Goal: Find specific page/section

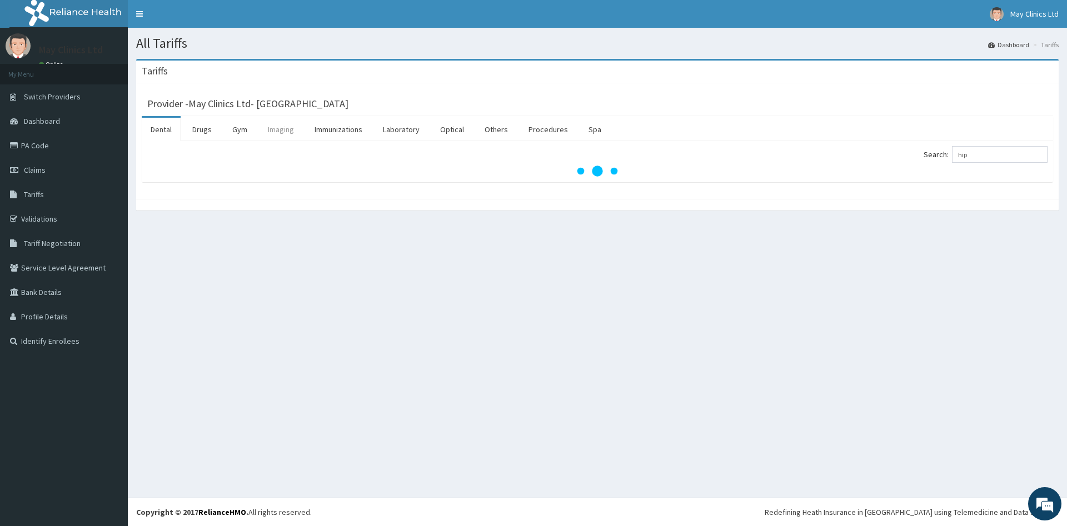
type input "hip"
click at [279, 132] on link "Imaging" at bounding box center [281, 129] width 44 height 23
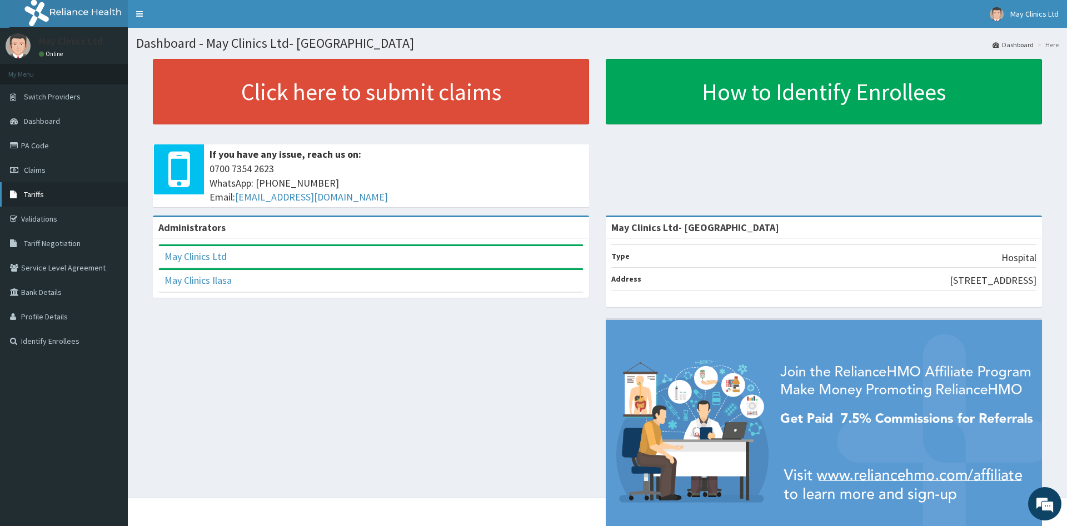
click at [43, 190] on span "Tariffs" at bounding box center [34, 194] width 20 height 10
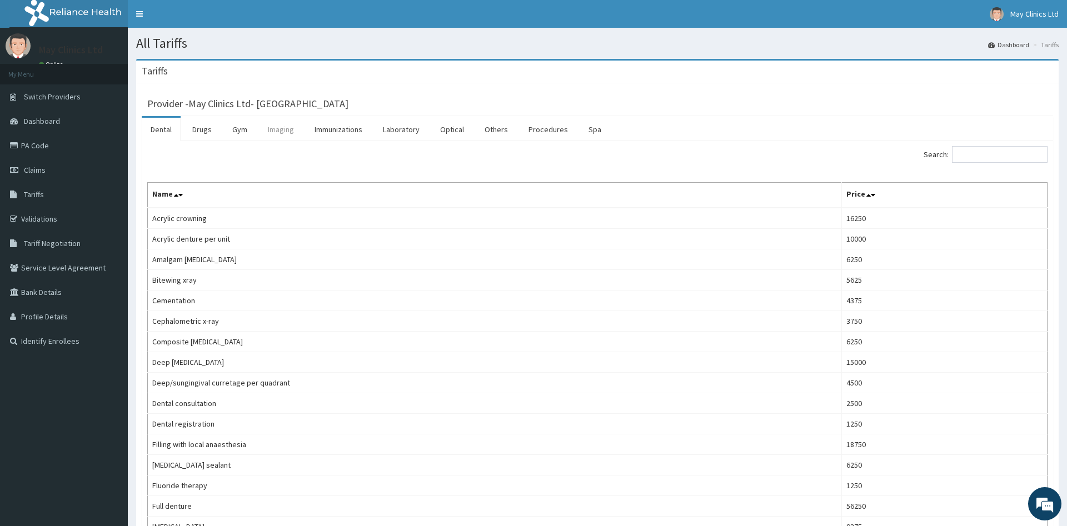
click at [273, 128] on link "Imaging" at bounding box center [281, 129] width 44 height 23
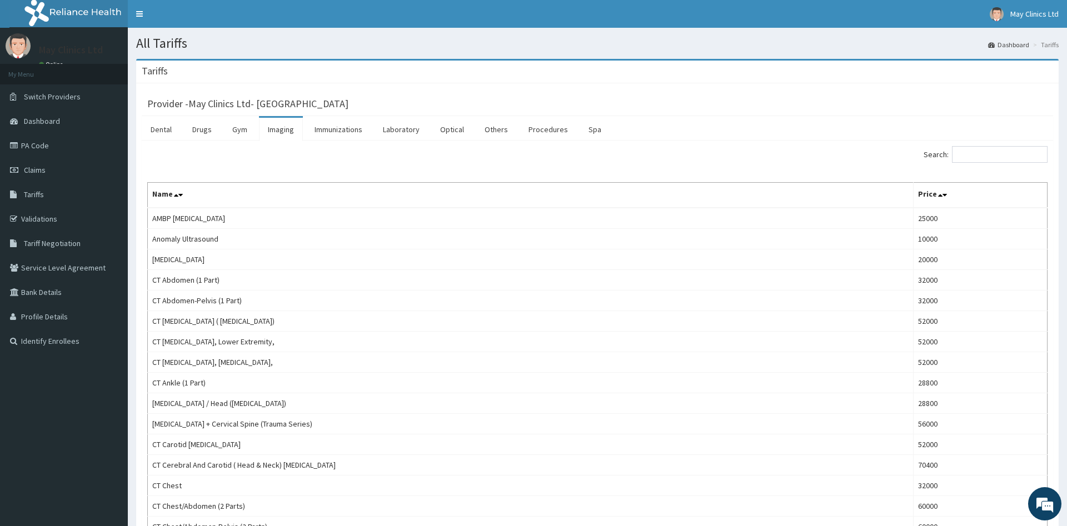
click at [283, 132] on link "Imaging" at bounding box center [281, 129] width 44 height 23
click at [967, 158] on input "Search:" at bounding box center [1000, 154] width 96 height 17
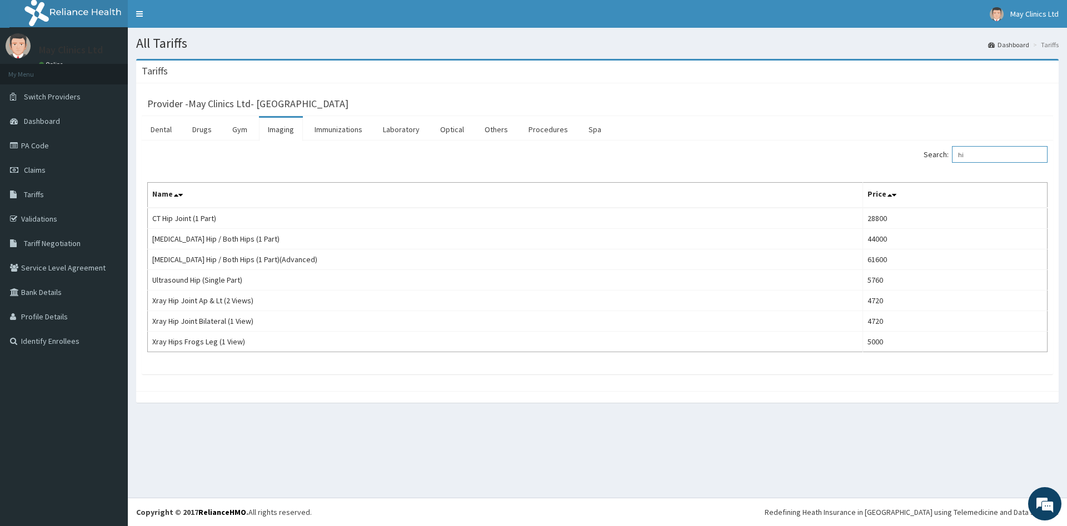
type input "h"
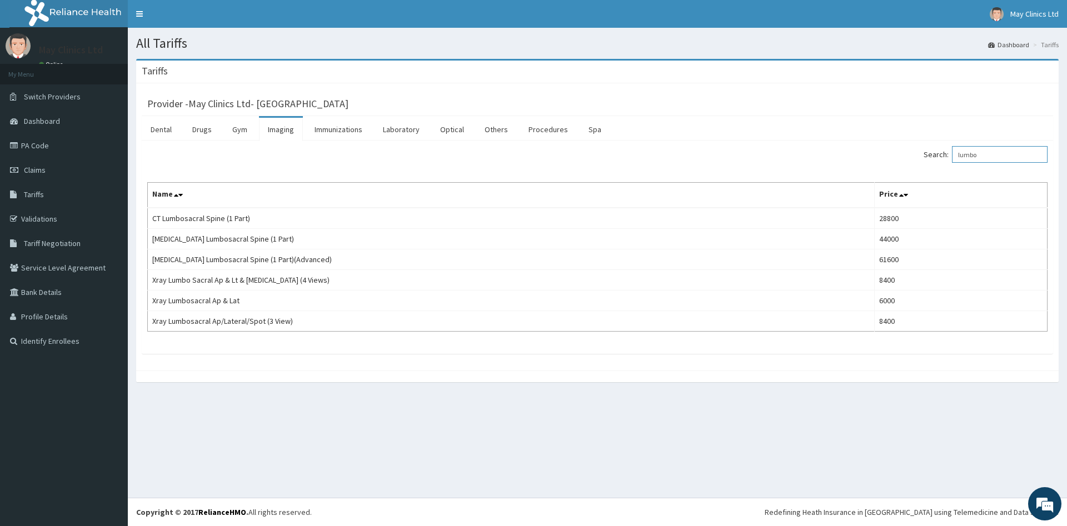
type input "lumbo"
click at [43, 144] on link "PA Code" at bounding box center [64, 145] width 128 height 24
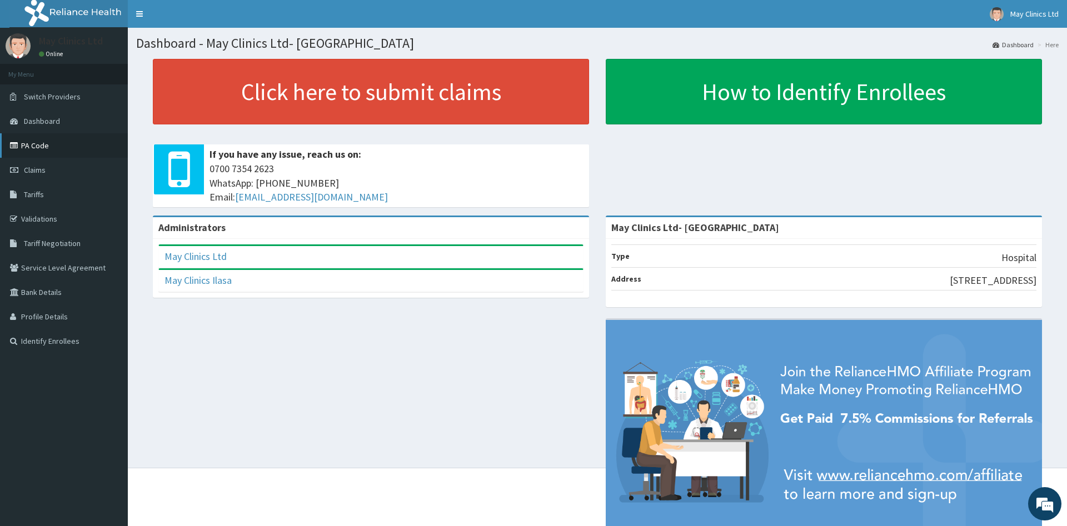
click at [45, 148] on link "PA Code" at bounding box center [64, 145] width 128 height 24
